Goal: Task Accomplishment & Management: Manage account settings

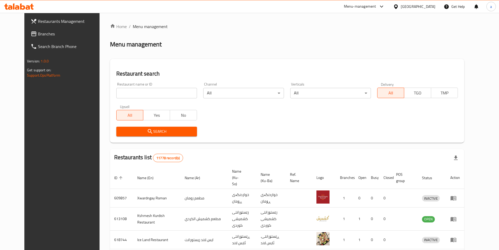
click at [42, 36] on span "Branches" at bounding box center [70, 34] width 65 height 6
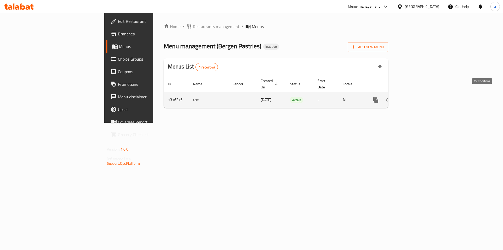
click at [416, 97] on icon "enhanced table" at bounding box center [413, 99] width 5 height 5
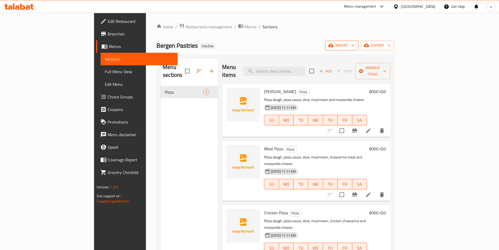
click at [354, 46] on span "import" at bounding box center [341, 45] width 25 height 7
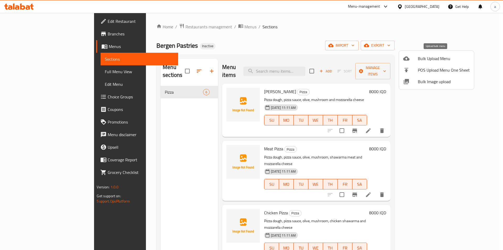
click at [429, 60] on span "Bulk Upload Menu" at bounding box center [444, 58] width 52 height 6
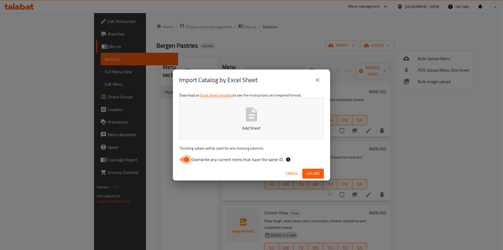
click at [184, 156] on input "Overwrite any current items that have the same ID." at bounding box center [187, 159] width 30 height 10
checkbox input "false"
click at [308, 172] on span "Upload" at bounding box center [312, 173] width 13 height 7
click at [220, 135] on button "Add Sheet" at bounding box center [251, 118] width 145 height 41
click at [317, 174] on span "Upload" at bounding box center [312, 173] width 13 height 7
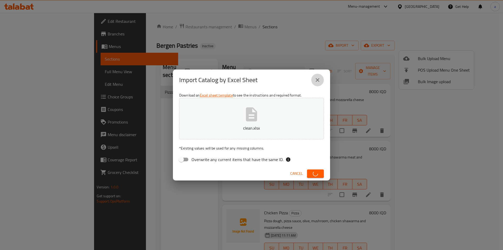
click at [316, 80] on icon "close" at bounding box center [317, 80] width 6 height 6
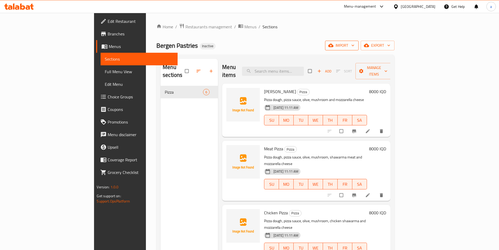
click at [354, 46] on span "import" at bounding box center [341, 45] width 25 height 7
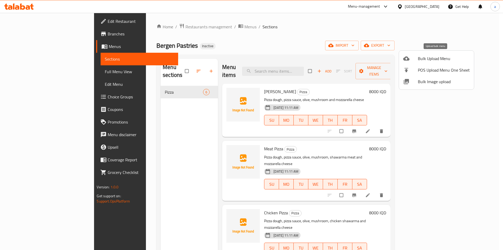
click at [414, 54] on li "Bulk Upload Menu" at bounding box center [436, 59] width 75 height 12
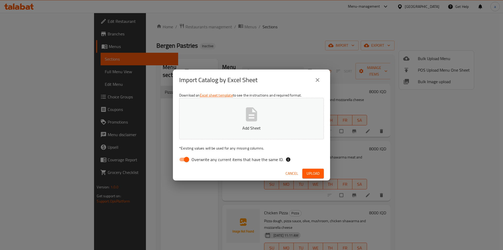
click at [198, 159] on span "Overwrite any current items that have the same ID." at bounding box center [237, 159] width 92 height 6
click at [198, 159] on input "Overwrite any current items that have the same ID." at bounding box center [187, 159] width 30 height 10
checkbox input "false"
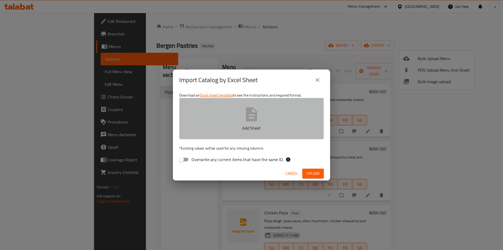
click at [207, 114] on button "Add Sheet" at bounding box center [251, 118] width 145 height 41
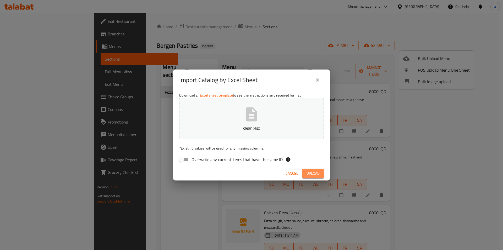
click at [313, 173] on span "Upload" at bounding box center [312, 173] width 13 height 7
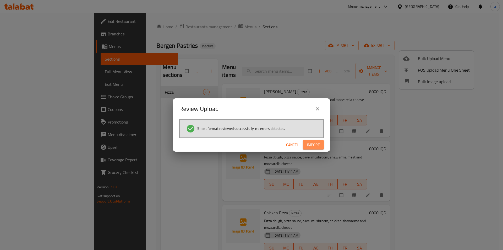
click at [320, 145] on button "Import" at bounding box center [313, 145] width 21 height 10
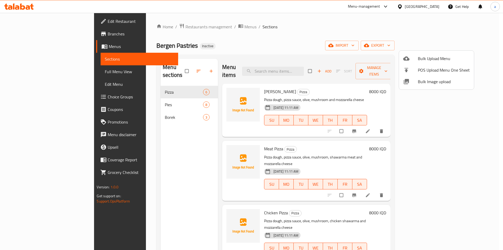
click at [128, 98] on div at bounding box center [251, 125] width 503 height 250
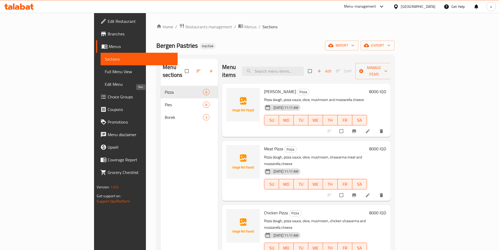
click at [165, 101] on span "Pies" at bounding box center [184, 104] width 38 height 6
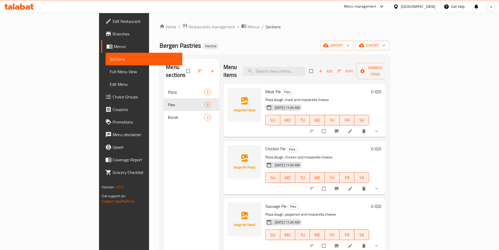
click at [110, 73] on span "Full Menu View" at bounding box center [144, 71] width 68 height 6
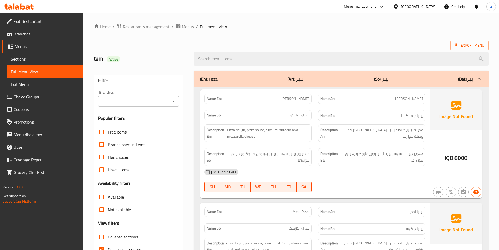
click at [174, 104] on icon "Open" at bounding box center [173, 101] width 6 height 6
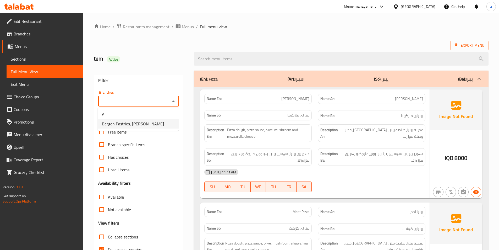
click at [161, 126] on li "Bergen Pastries, Karada Dakhel" at bounding box center [138, 123] width 81 height 9
type input "Bergen Pastries, Karada Dakhel"
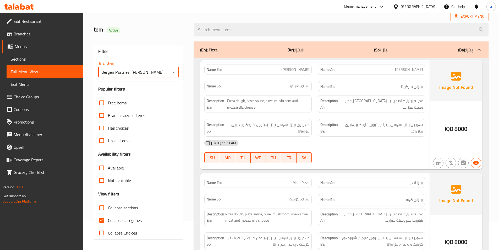
scroll to position [108, 0]
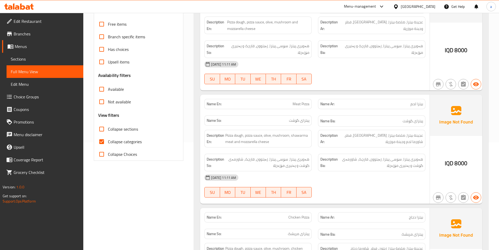
click at [123, 140] on span "Collapse categories" at bounding box center [125, 141] width 34 height 6
click at [108, 140] on input "Collapse categories" at bounding box center [101, 141] width 13 height 13
checkbox input "false"
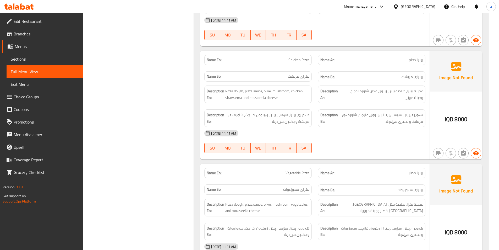
scroll to position [0, 0]
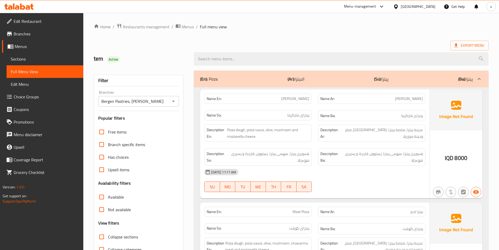
click at [344, 80] on div "(En): Pizza (Ar): البيتزا (So): پیتزا (Ba): پیتزا" at bounding box center [336, 79] width 273 height 6
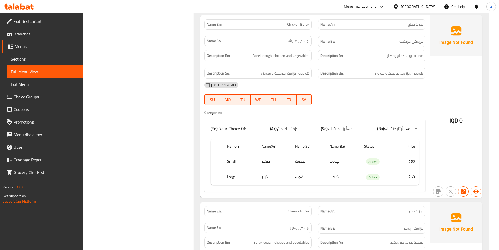
scroll to position [1645, 0]
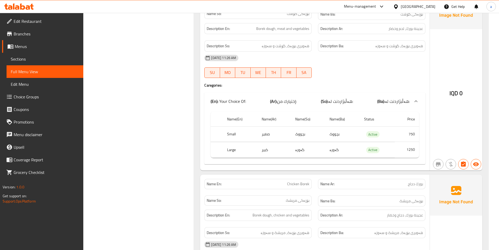
click at [19, 8] on icon at bounding box center [17, 7] width 4 height 4
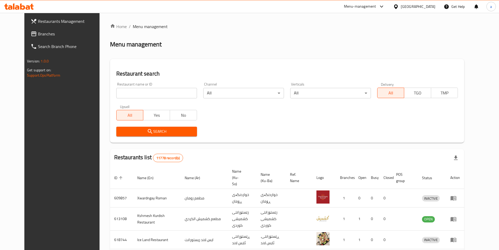
click at [38, 32] on span "Branches" at bounding box center [70, 34] width 65 height 6
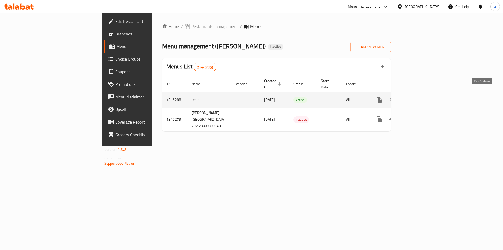
click at [420, 97] on icon "enhanced table" at bounding box center [417, 100] width 6 height 6
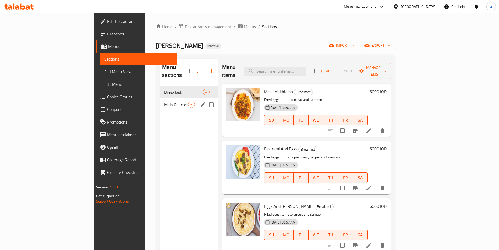
click at [164, 101] on span "Main Courses" at bounding box center [176, 104] width 24 height 6
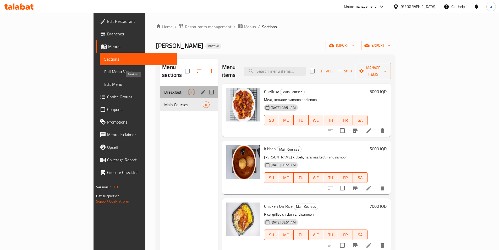
click at [164, 89] on span "Breakfast" at bounding box center [176, 92] width 24 height 6
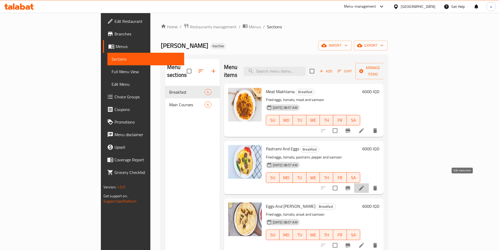
click at [364, 185] on icon at bounding box center [361, 188] width 6 height 6
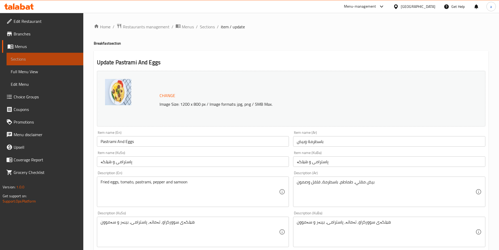
click at [39, 59] on span "Sections" at bounding box center [45, 59] width 68 height 6
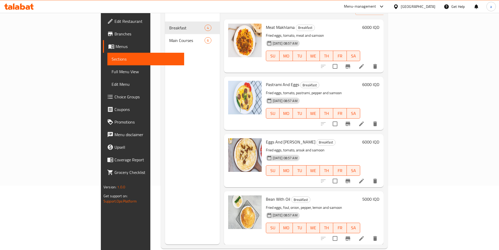
scroll to position [73, 0]
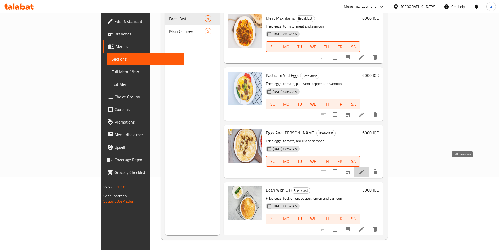
click at [364, 168] on icon at bounding box center [361, 171] width 6 height 6
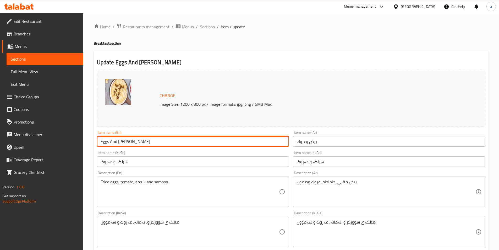
click at [126, 140] on input "Eggs And [PERSON_NAME]" at bounding box center [193, 141] width 192 height 10
click at [282, 58] on div "Update Eggs And Arouk Change Image Size: 1200 x 800 px / Image formats: jpg, pn…" at bounding box center [291, 237] width 395 height 373
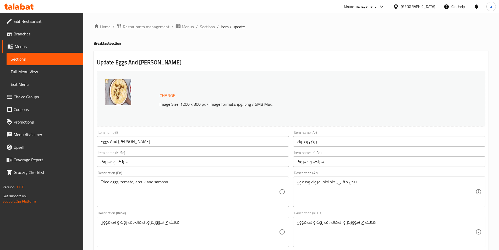
click at [124, 140] on input "Eggs And [PERSON_NAME]" at bounding box center [193, 141] width 192 height 10
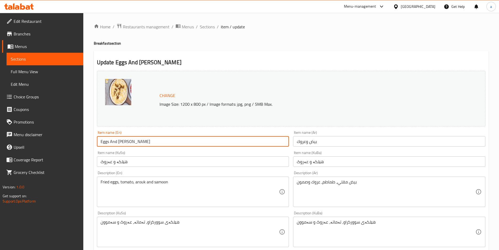
click at [124, 140] on input "Eggs And [PERSON_NAME]" at bounding box center [193, 141] width 192 height 10
paste input "Shifta"
type input "Eggs And Shifta"
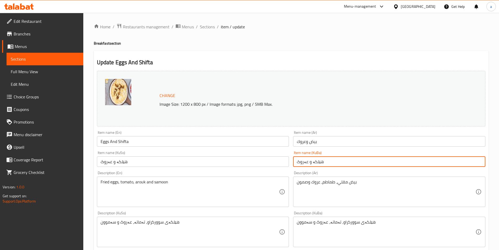
click at [305, 162] on input "هێلکە و عەروک" at bounding box center [389, 161] width 192 height 10
paste input "فته"
type input "هێلکە و شفته"
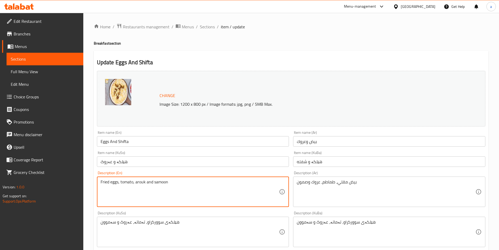
click at [142, 179] on textarea "Fried eggs, tomato, arouk and samoon" at bounding box center [190, 191] width 179 height 25
paste textarea "Shifta"
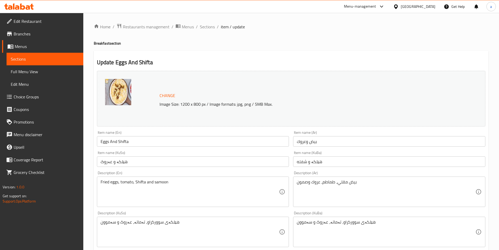
drag, startPoint x: 137, startPoint y: 178, endPoint x: 134, endPoint y: 179, distance: 3.2
click at [134, 179] on div "Fried eggs, tomato, Shifta and samoon Description (En)" at bounding box center [193, 191] width 192 height 30
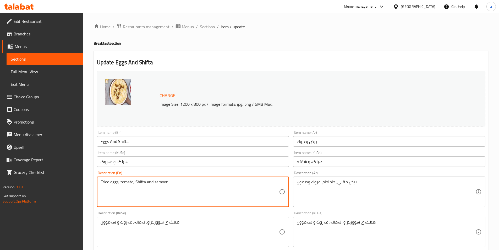
click at [137, 183] on textarea "Fried eggs, tomato, Shifta and samoon" at bounding box center [190, 191] width 179 height 25
type textarea "Fried eggs, tomato, shifta and samoon"
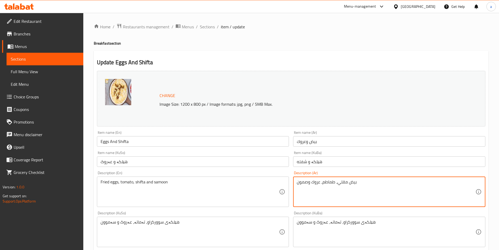
click at [317, 181] on textarea "بيض مقلي، طماطم، عروك وصمون" at bounding box center [386, 191] width 179 height 25
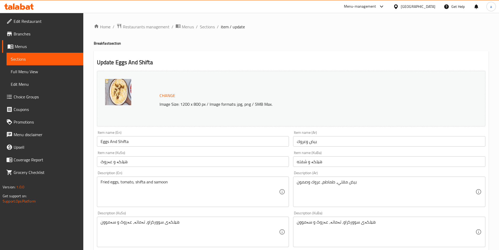
scroll to position [79, 0]
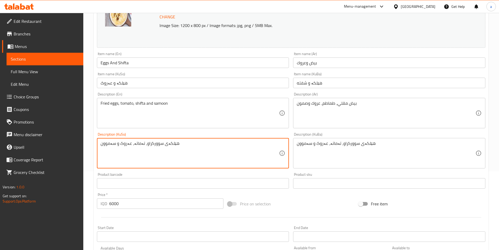
click at [124, 142] on textarea "هێلکەی سوورکراو، تەماتە، عەروک و سەموون" at bounding box center [190, 153] width 179 height 25
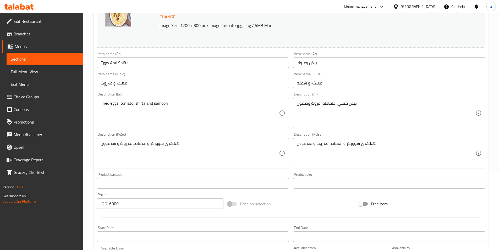
click at [108, 81] on input "هێلکە و عەروک" at bounding box center [193, 83] width 192 height 10
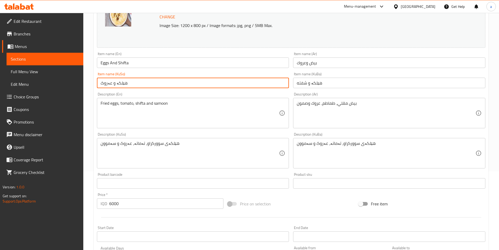
click at [108, 81] on input "هێلکە و عەروک" at bounding box center [193, 83] width 192 height 10
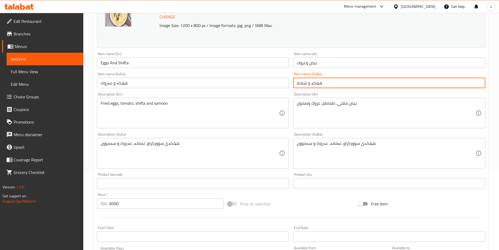
drag, startPoint x: 341, startPoint y: 84, endPoint x: 266, endPoint y: 90, distance: 75.1
click at [266, 90] on div "Change Image Size: 1200 x 800 px / Image formats: jpg, png / 5MB Max. Item name…" at bounding box center [291, 137] width 392 height 294
click at [236, 80] on input "هێلکە و عەروک" at bounding box center [193, 83] width 192 height 10
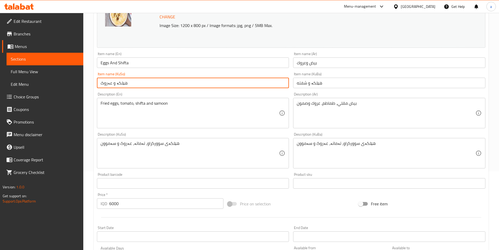
paste input "فته"
type input "هێلکە و شفته"
click at [301, 83] on input "هێلکە و شفته" at bounding box center [389, 83] width 192 height 10
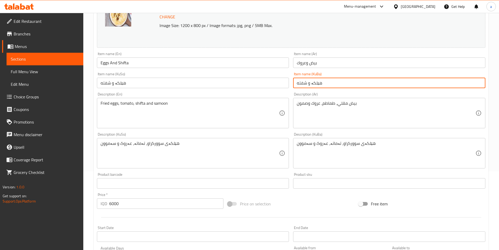
click at [301, 83] on input "هێلکە و شفته" at bounding box center [389, 83] width 192 height 10
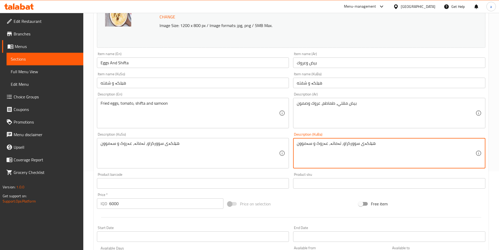
click at [319, 142] on textarea "هێلکەی سوورکراو، تەماتە، عەروک و سەموون" at bounding box center [386, 153] width 179 height 25
paste textarea "فته"
drag, startPoint x: 383, startPoint y: 146, endPoint x: 240, endPoint y: 150, distance: 143.3
click at [240, 150] on div "Change Image Size: 1200 x 800 px / Image formats: jpg, png / 5MB Max. Item name…" at bounding box center [291, 137] width 392 height 294
type textarea "هێلکەی سوورکراو، تەماتە، شفته و سەموون"
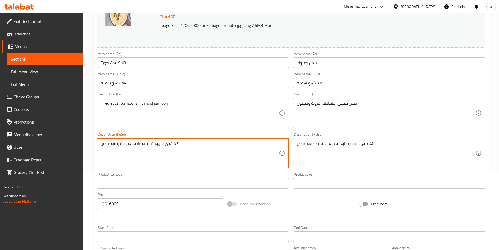
paste textarea "فته"
type textarea "هێلکەی سوورکراو، تەماتە، شفته و سەموون"
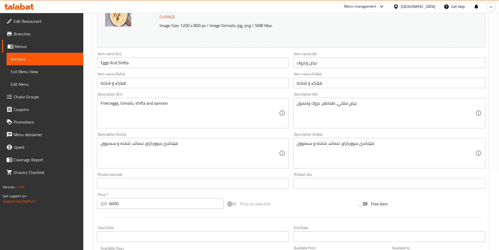
click at [206, 132] on div "Description (KuSo) هێلکەی سوورکراو، تەماتە، شفته و سەموون Description (KuSo)" at bounding box center [193, 150] width 196 height 40
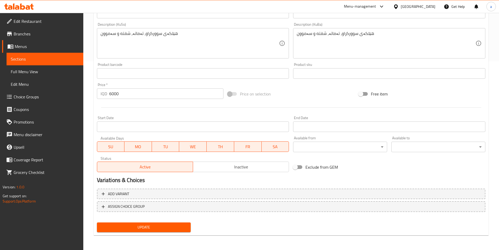
click at [162, 223] on button "Update" at bounding box center [144, 227] width 94 height 10
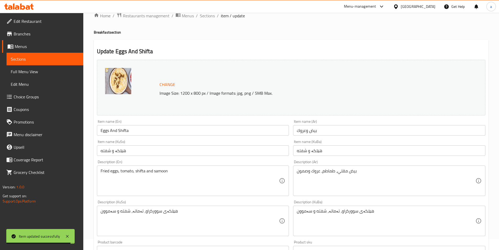
scroll to position [0, 0]
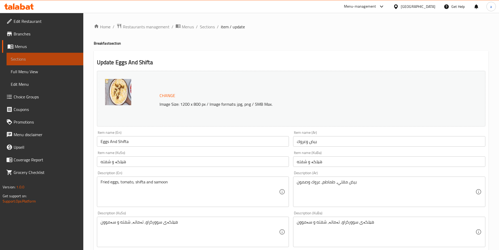
click at [40, 58] on span "Sections" at bounding box center [45, 59] width 68 height 6
